Goal: Find specific page/section: Find specific page/section

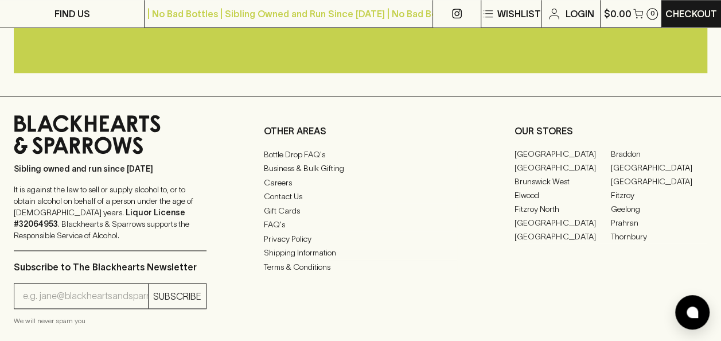
scroll to position [2826, 0]
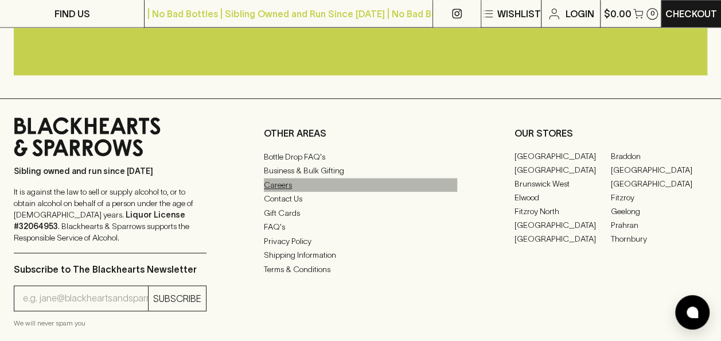
click at [280, 192] on link "Careers" at bounding box center [360, 185] width 193 height 14
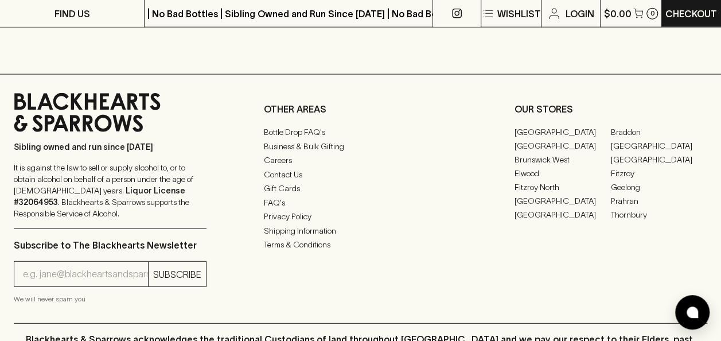
scroll to position [1355, 0]
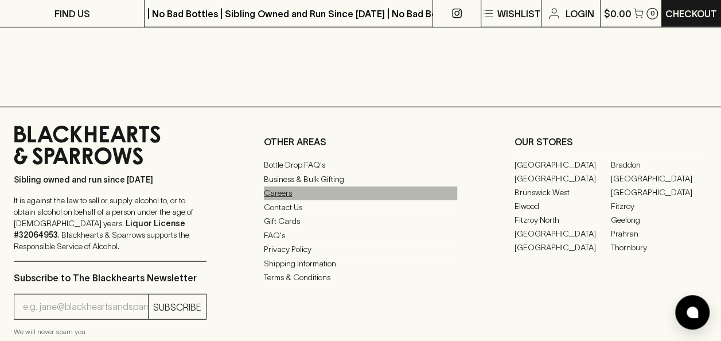
click at [278, 194] on link "Careers" at bounding box center [360, 193] width 193 height 14
